Goal: Find contact information: Find contact information

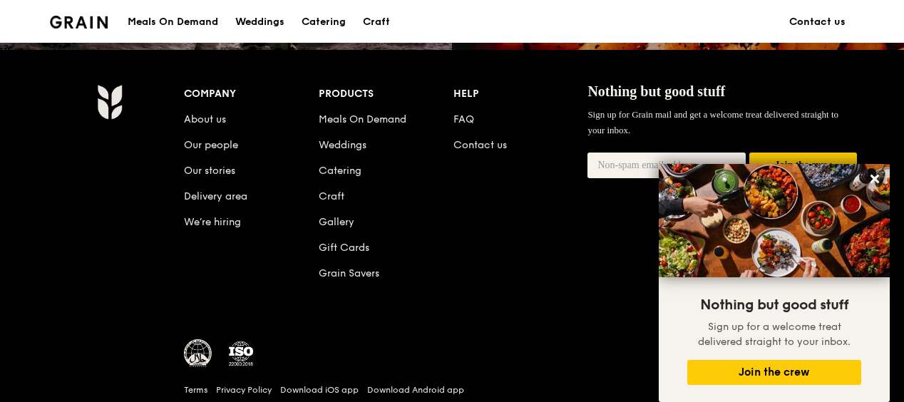
scroll to position [1468, 0]
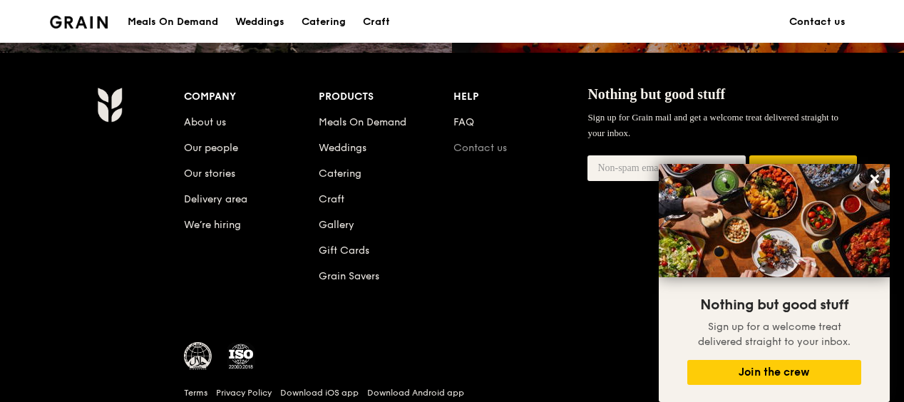
click at [465, 146] on link "Contact us" at bounding box center [480, 148] width 53 height 12
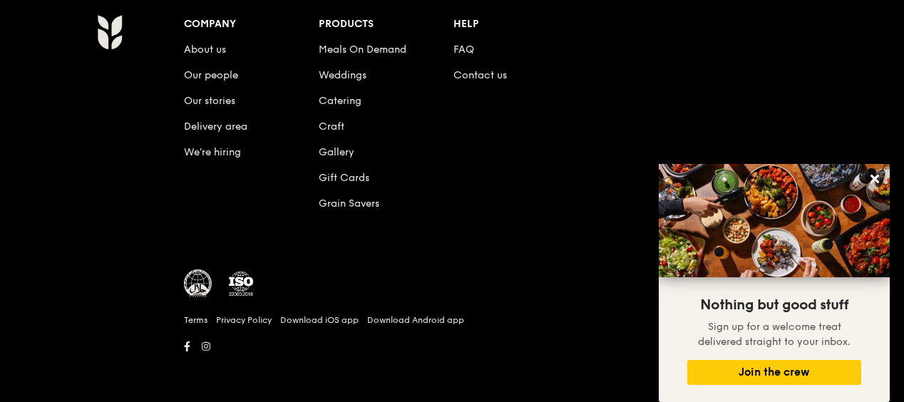
scroll to position [773, 0]
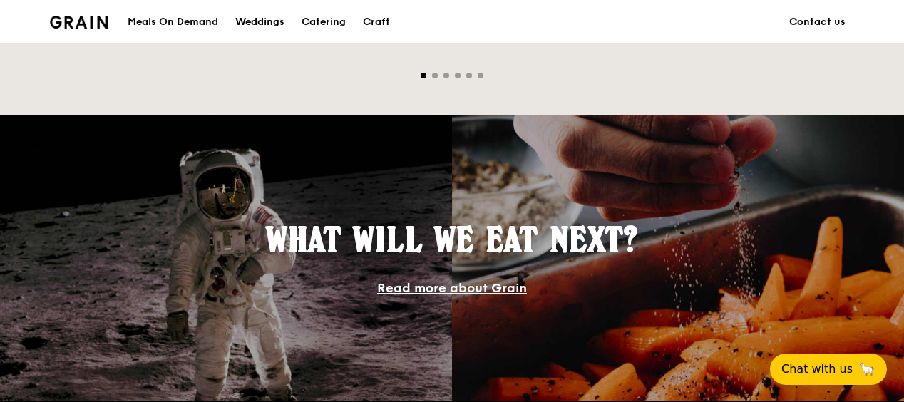
scroll to position [1502, 0]
